Goal: Information Seeking & Learning: Learn about a topic

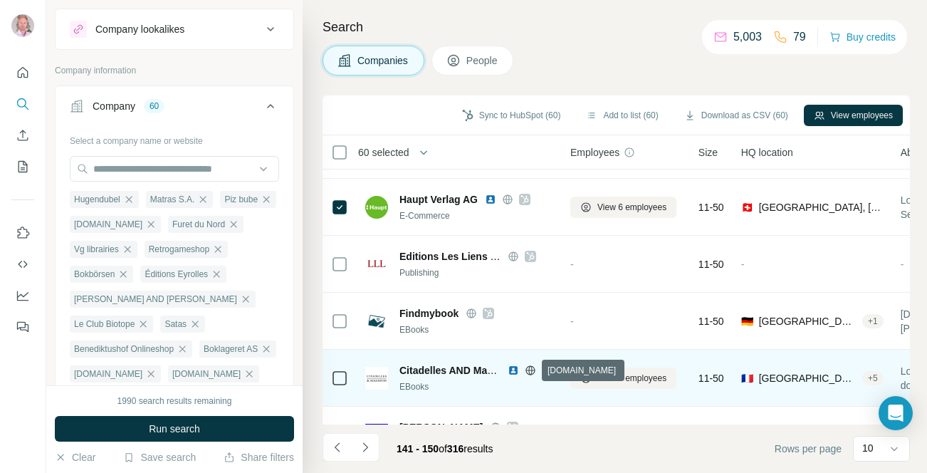
scroll to position [315, 0]
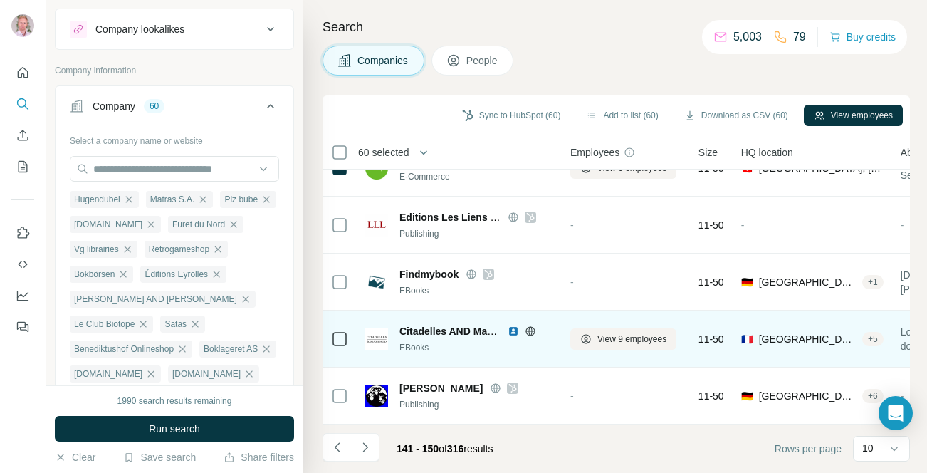
click at [533, 331] on icon at bounding box center [530, 330] width 11 height 11
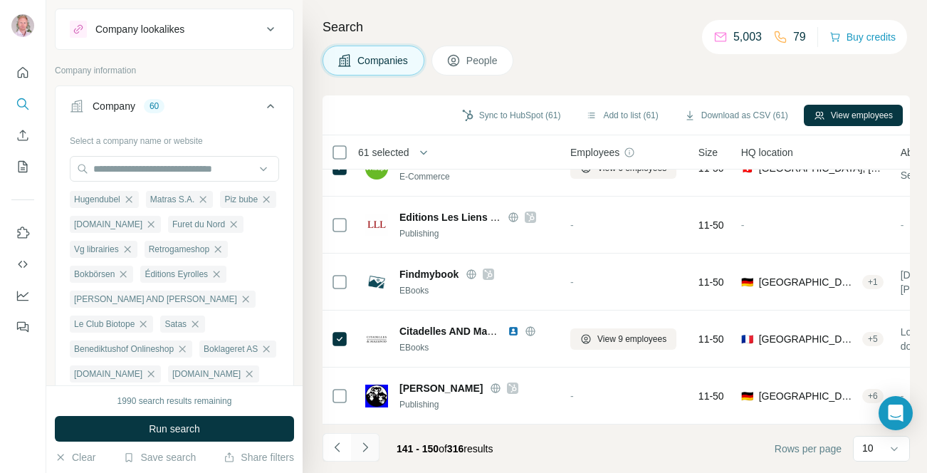
click at [369, 451] on icon "Navigate to next page" at bounding box center [365, 447] width 14 height 14
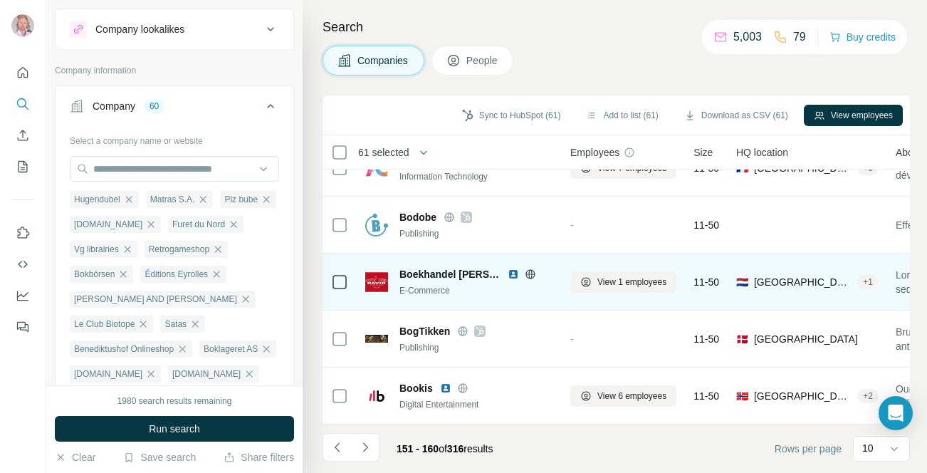
scroll to position [0, 0]
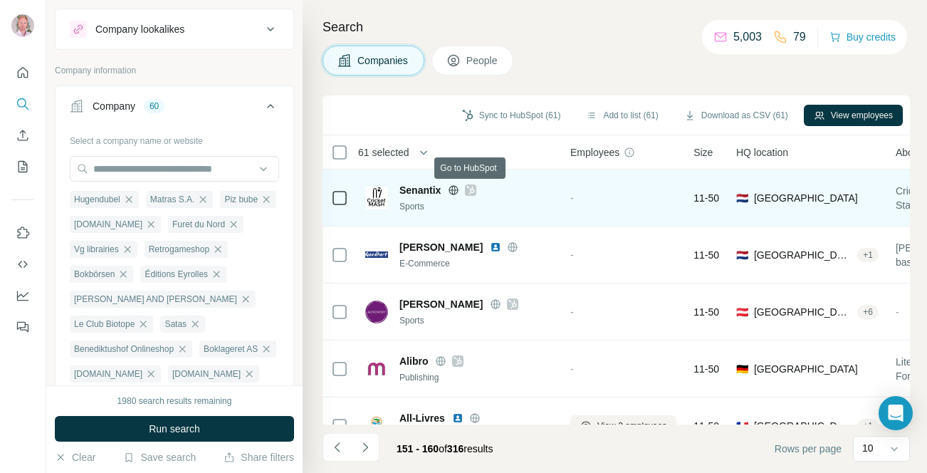
click at [473, 188] on icon at bounding box center [471, 190] width 8 height 9
click at [453, 189] on icon at bounding box center [453, 189] width 9 height 1
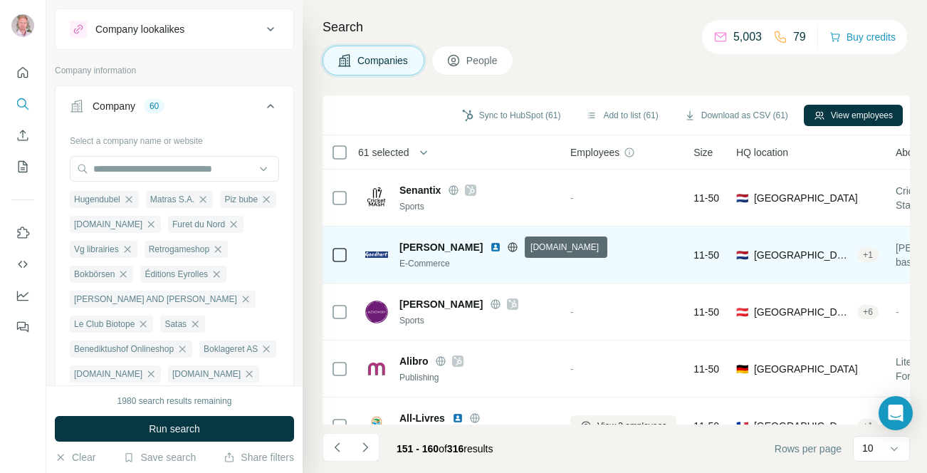
click at [513, 248] on icon at bounding box center [512, 246] width 11 height 11
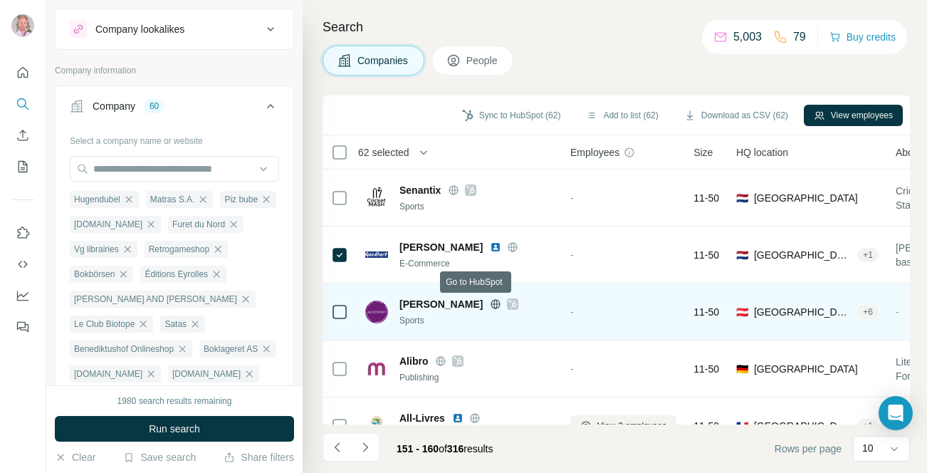
click at [508, 302] on icon at bounding box center [512, 303] width 9 height 11
click at [490, 304] on icon at bounding box center [495, 303] width 11 height 11
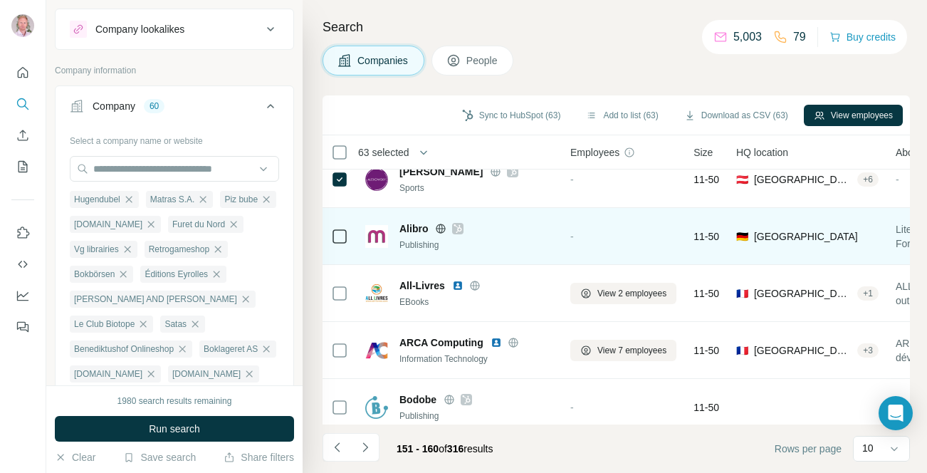
scroll to position [138, 0]
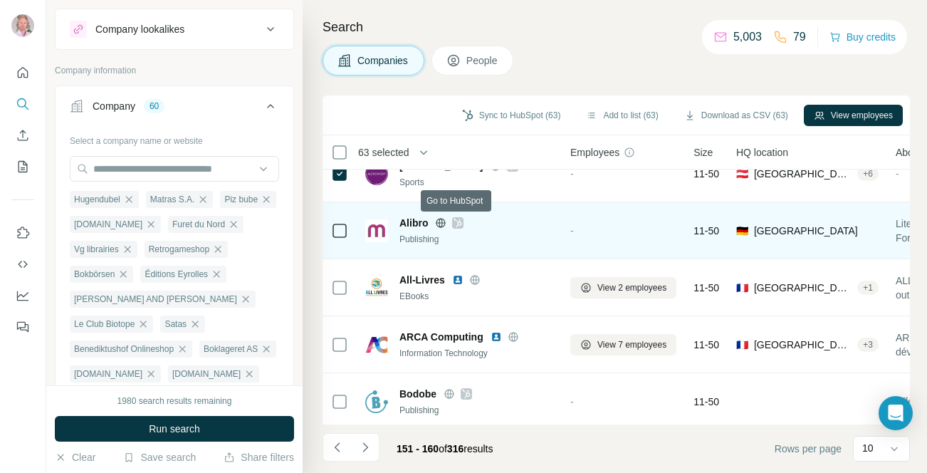
click at [457, 223] on icon at bounding box center [458, 222] width 8 height 9
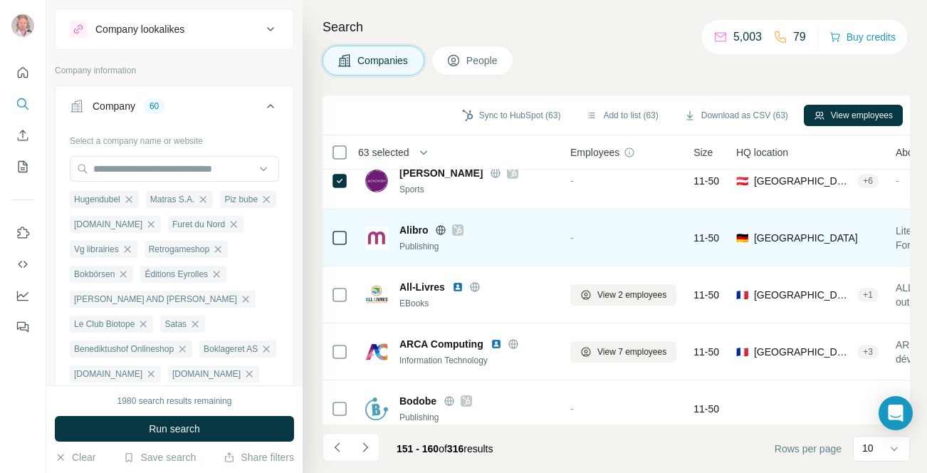
scroll to position [129, 0]
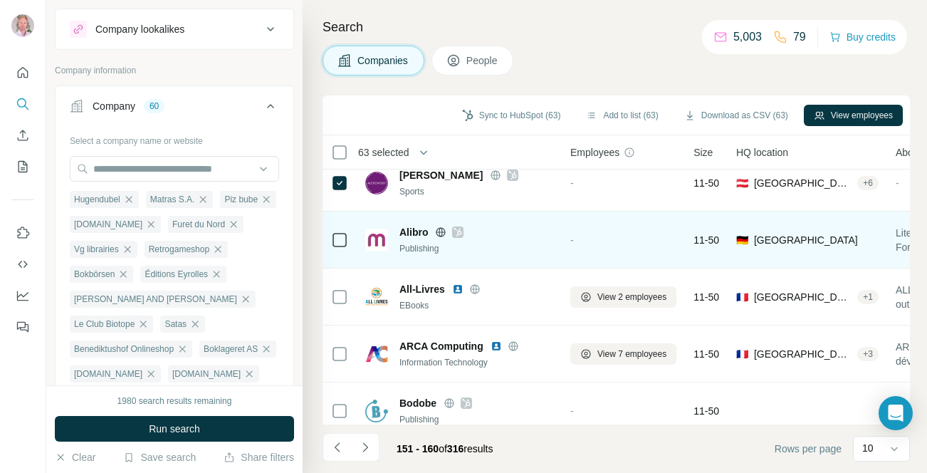
click at [439, 230] on icon at bounding box center [441, 231] width 4 height 9
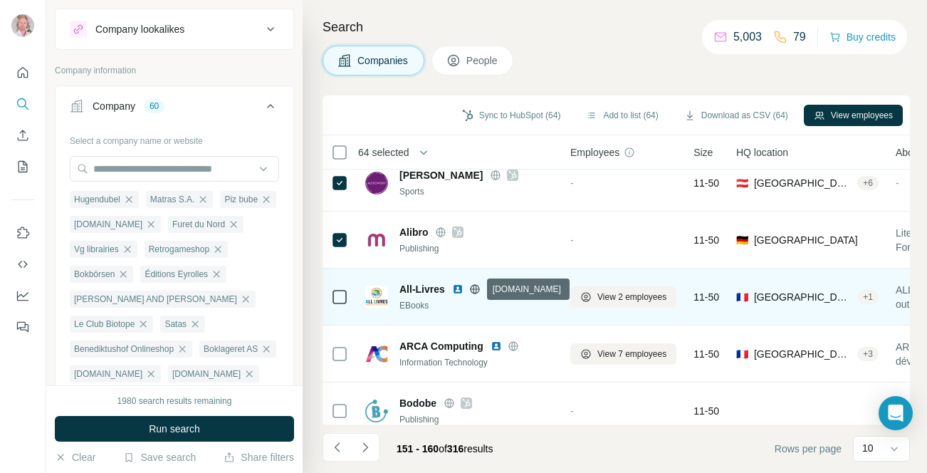
click at [474, 288] on icon at bounding box center [474, 288] width 9 height 1
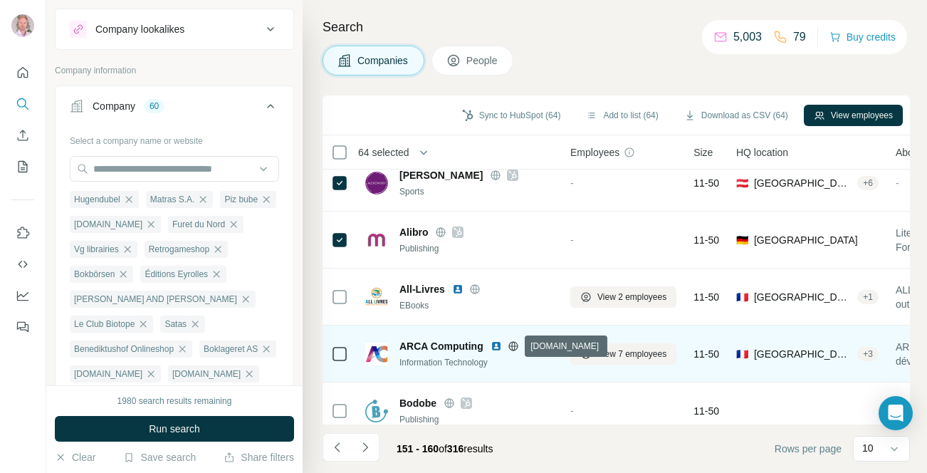
click at [514, 347] on icon at bounding box center [513, 345] width 4 height 9
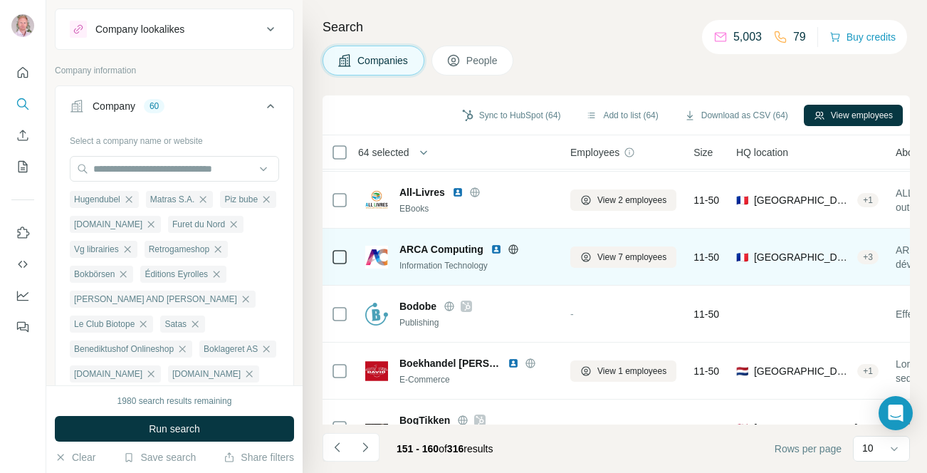
scroll to position [258, 0]
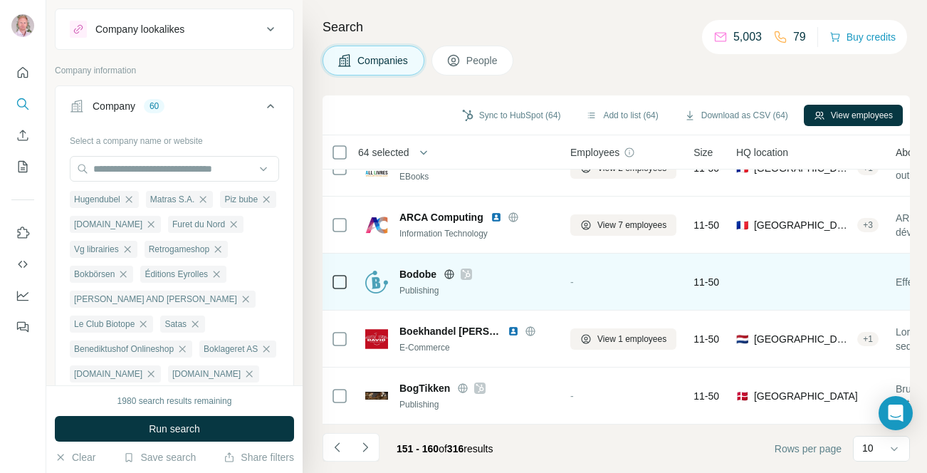
click at [450, 274] on icon at bounding box center [448, 273] width 11 height 11
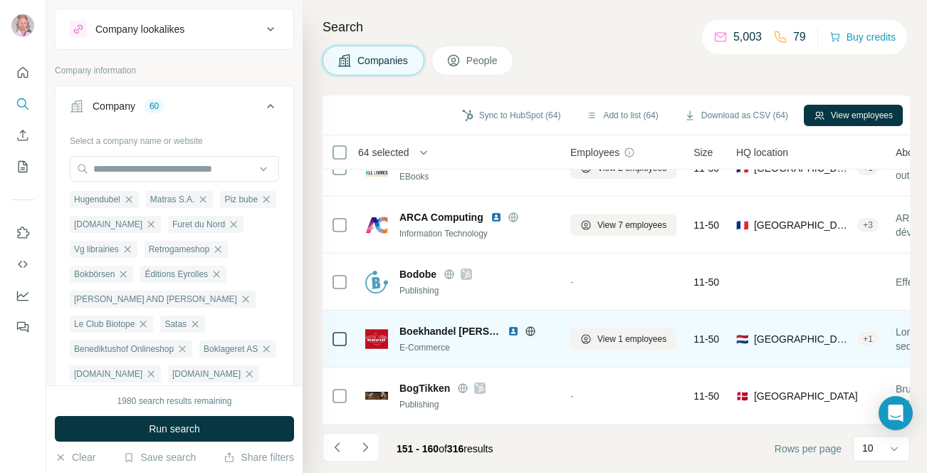
scroll to position [315, 0]
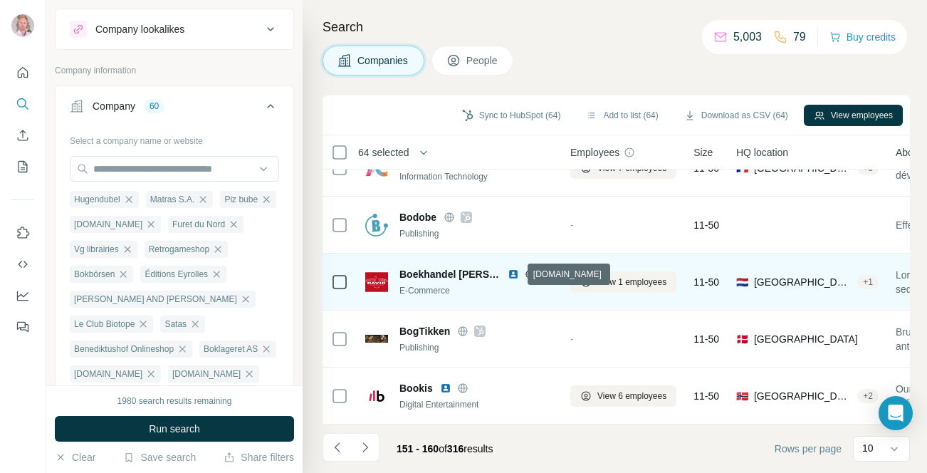
click at [525, 275] on icon at bounding box center [530, 273] width 11 height 11
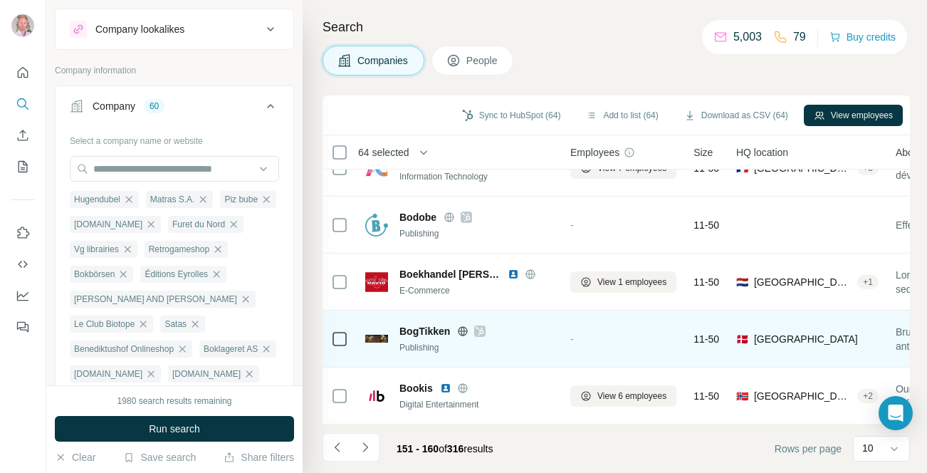
click at [463, 332] on icon at bounding box center [463, 330] width 4 height 9
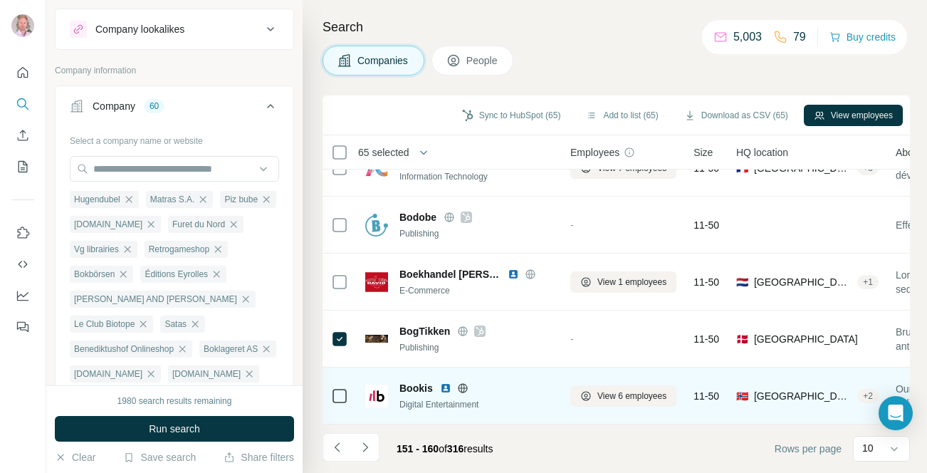
click at [463, 387] on icon at bounding box center [462, 387] width 4 height 9
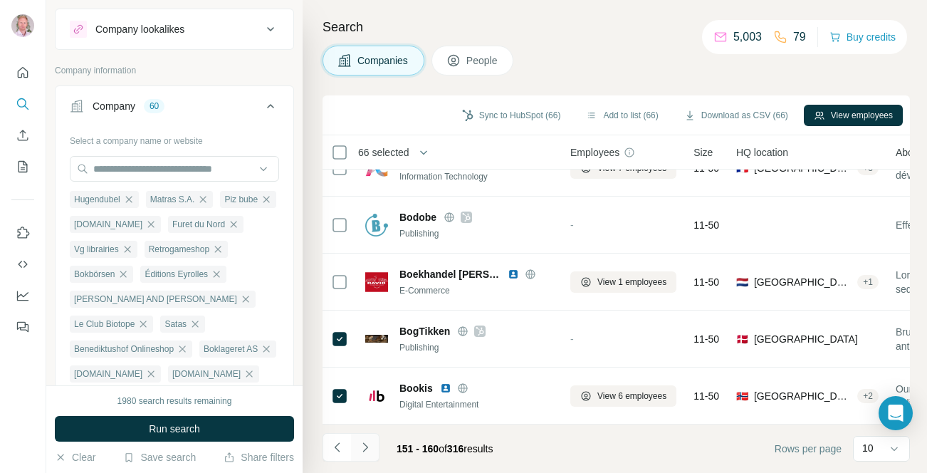
click at [368, 448] on icon "Navigate to next page" at bounding box center [365, 447] width 14 height 14
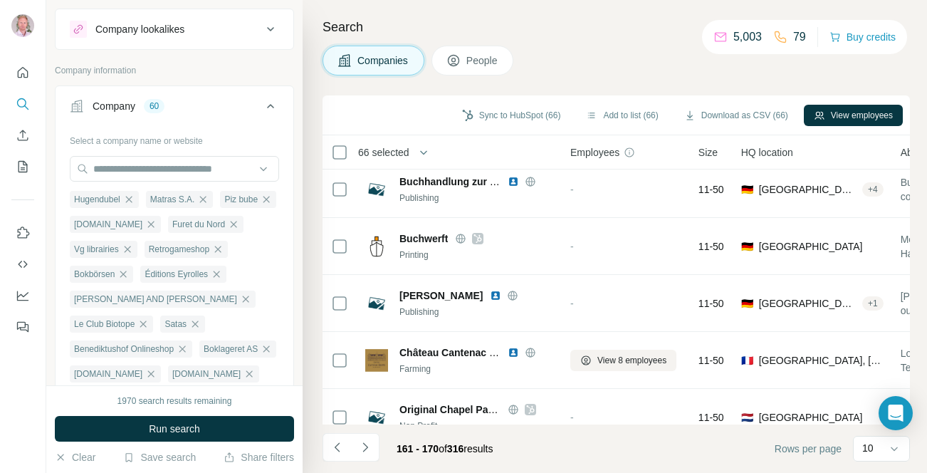
scroll to position [0, 0]
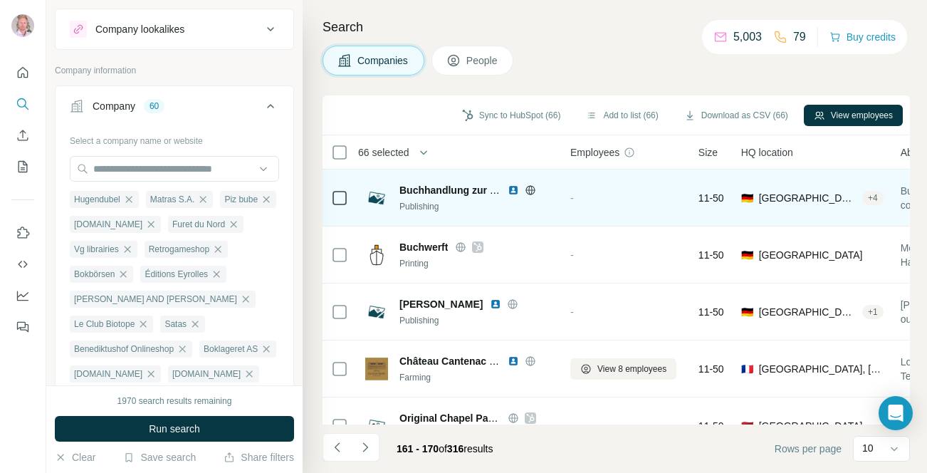
click at [529, 186] on icon at bounding box center [530, 189] width 11 height 11
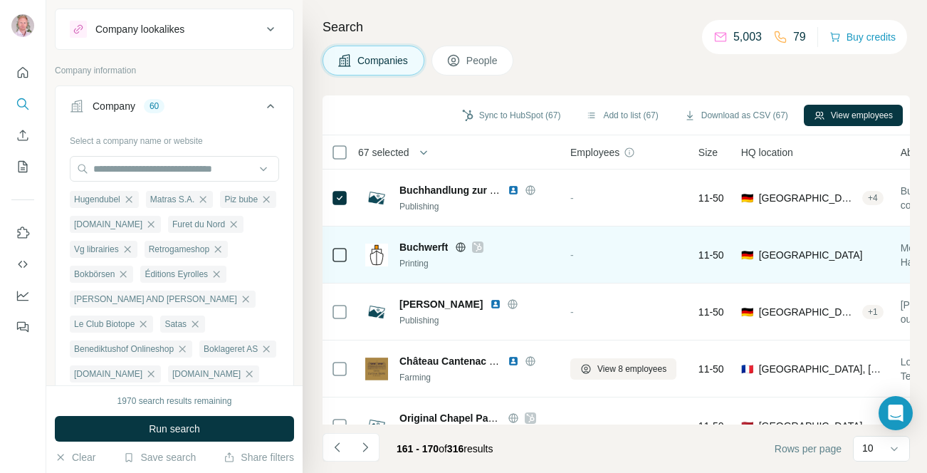
click at [480, 249] on icon at bounding box center [477, 246] width 9 height 11
click at [464, 248] on icon at bounding box center [460, 246] width 11 height 11
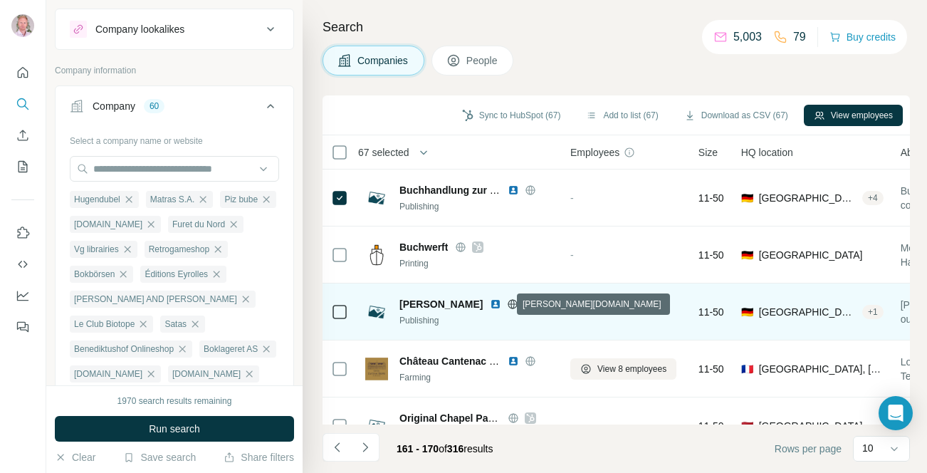
click at [511, 305] on icon at bounding box center [513, 303] width 4 height 9
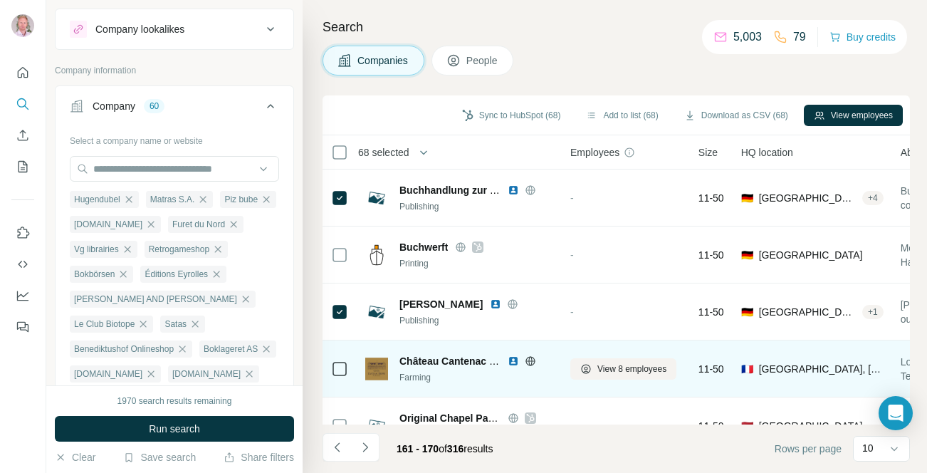
scroll to position [111, 0]
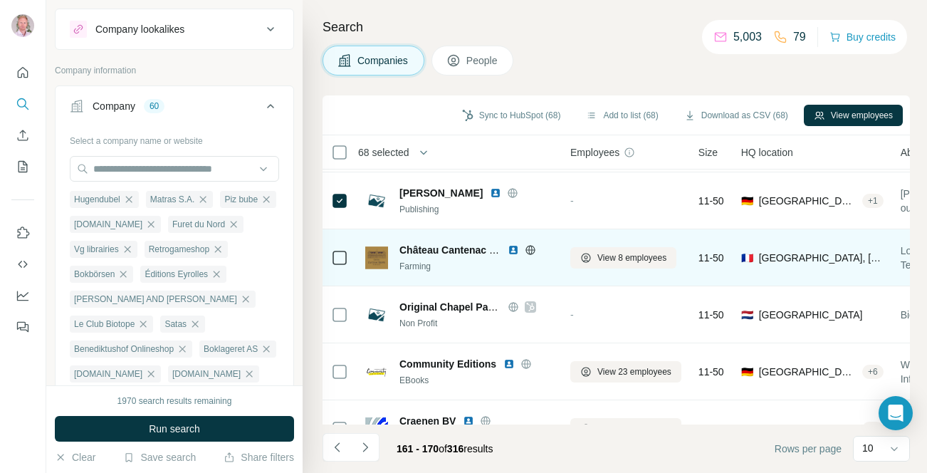
click at [527, 251] on icon at bounding box center [530, 249] width 11 height 11
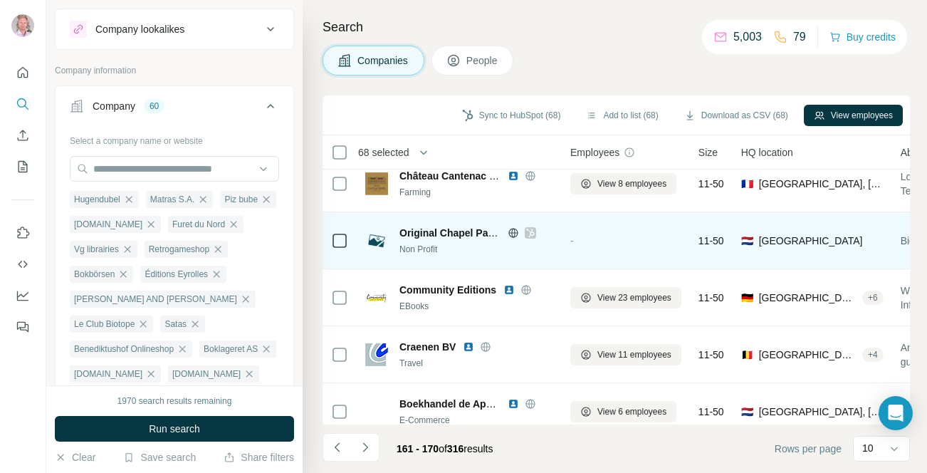
scroll to position [186, 0]
click at [513, 232] on icon at bounding box center [512, 231] width 11 height 11
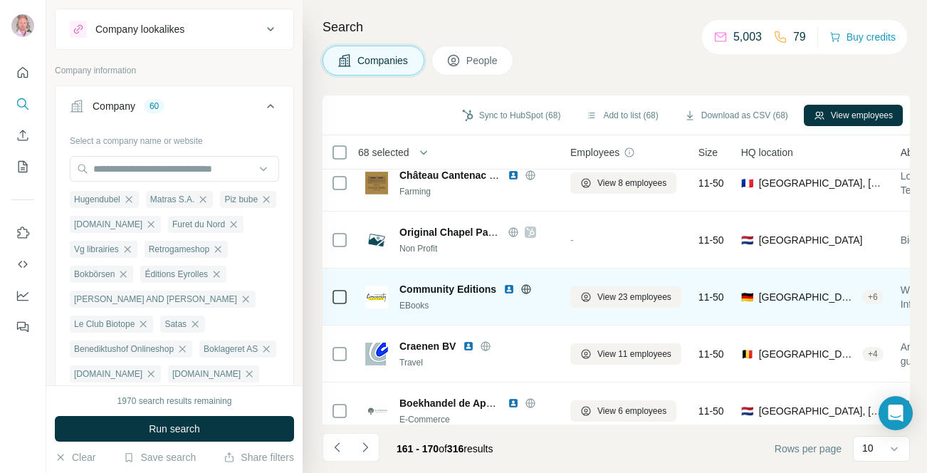
click at [527, 288] on icon at bounding box center [527, 288] width 4 height 9
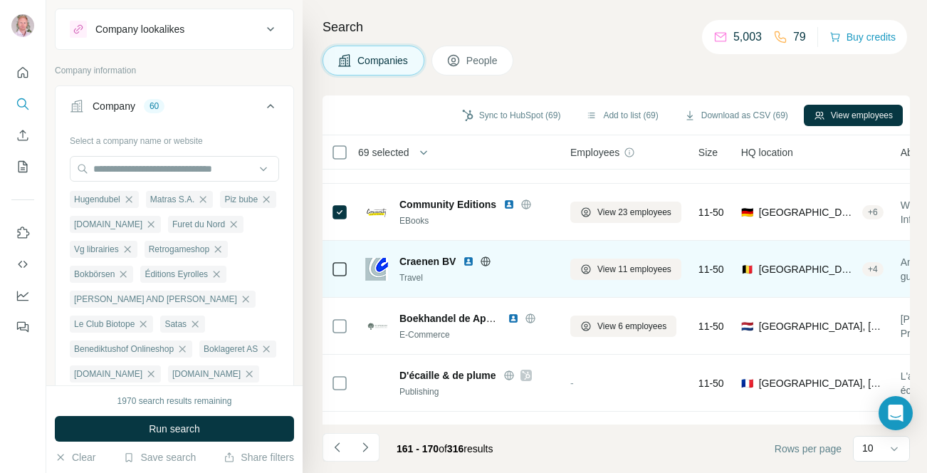
scroll to position [271, 0]
click at [487, 257] on icon at bounding box center [486, 259] width 4 height 9
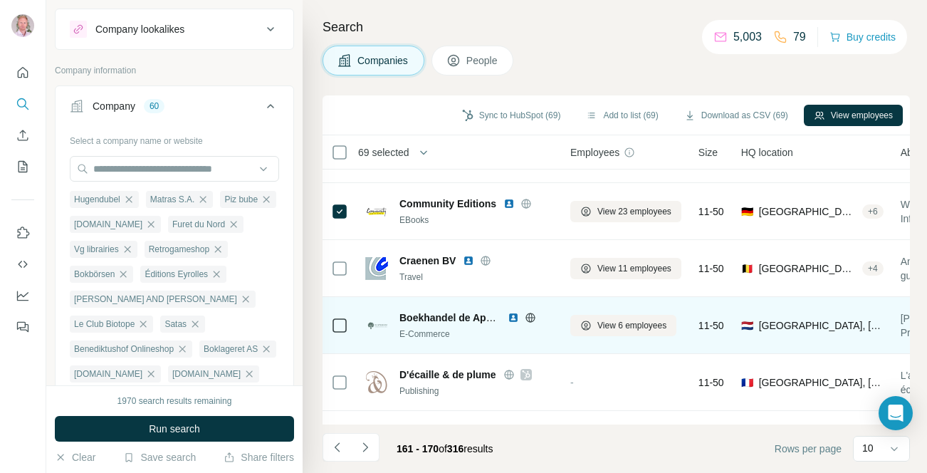
click at [529, 316] on icon at bounding box center [530, 317] width 11 height 11
